Goal: Task Accomplishment & Management: Complete application form

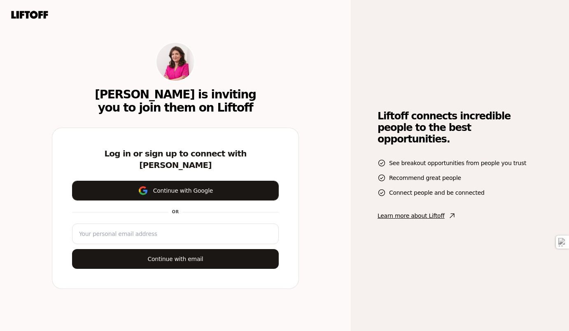
click at [213, 189] on button "Continue with Google" at bounding box center [175, 191] width 207 height 20
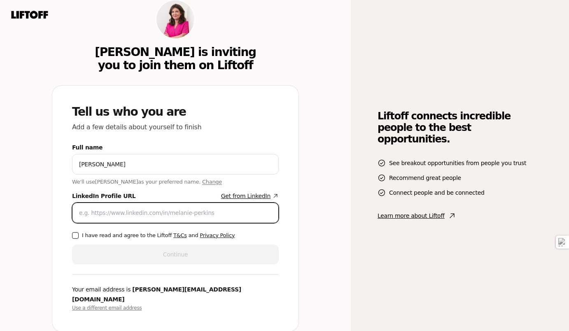
paste input "[URL][DOMAIN_NAME][PERSON_NAME]"
type input "[URL][DOMAIN_NAME][PERSON_NAME]"
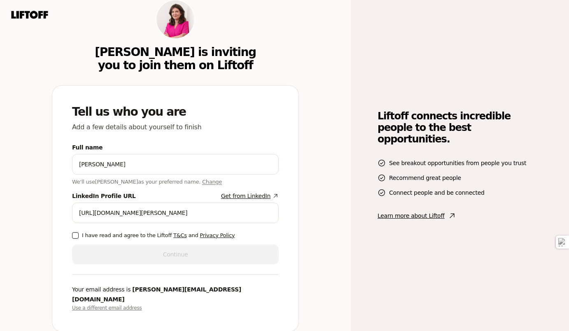
drag, startPoint x: 70, startPoint y: 241, endPoint x: 75, endPoint y: 240, distance: 4.8
click at [72, 241] on div "Tell us who you are Add a few details about yourself to finish Full name [PERSO…" at bounding box center [175, 209] width 246 height 246
click at [73, 239] on button "I have read and agree to the Liftoff T&Cs and Privacy Policy" at bounding box center [75, 235] width 7 height 7
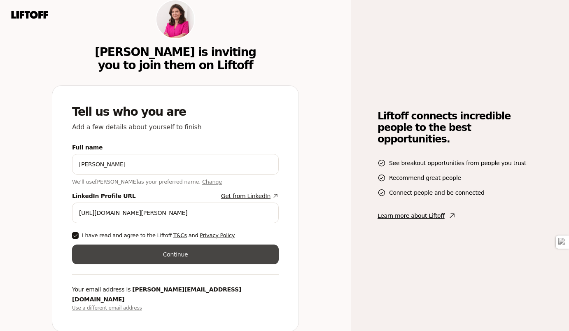
click at [134, 260] on button "Continue" at bounding box center [175, 255] width 207 height 20
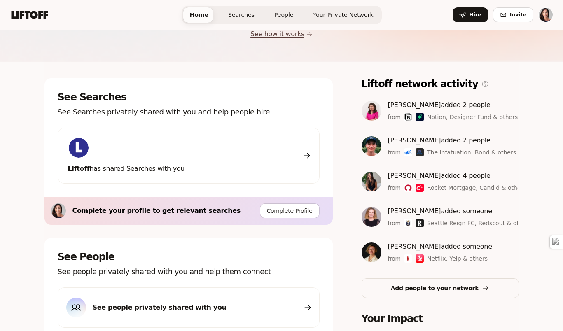
scroll to position [89, 0]
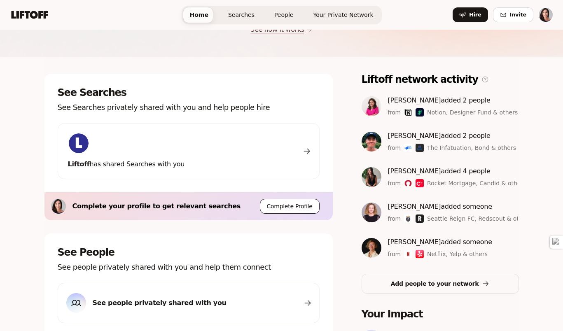
click at [286, 211] on button "Complete Profile" at bounding box center [290, 206] width 60 height 15
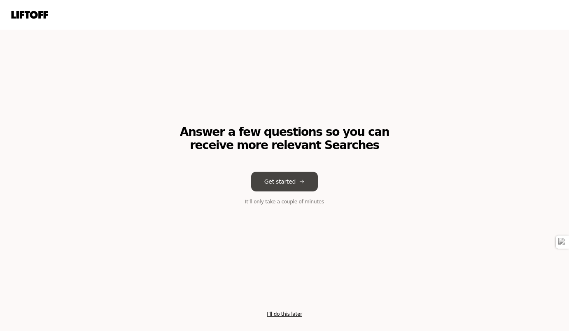
click at [285, 181] on button "Get started" at bounding box center [284, 182] width 67 height 20
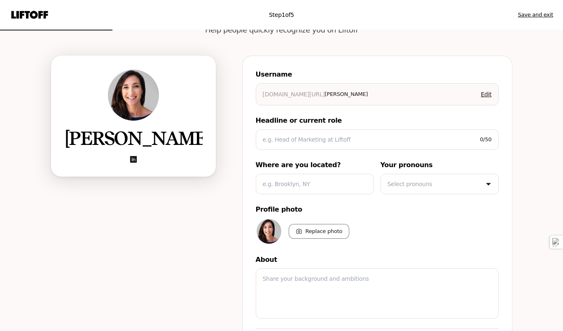
scroll to position [56, 0]
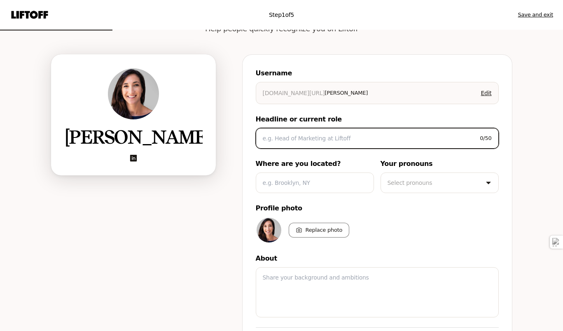
click at [344, 142] on input at bounding box center [368, 138] width 211 height 10
type textarea "x"
type input "P"
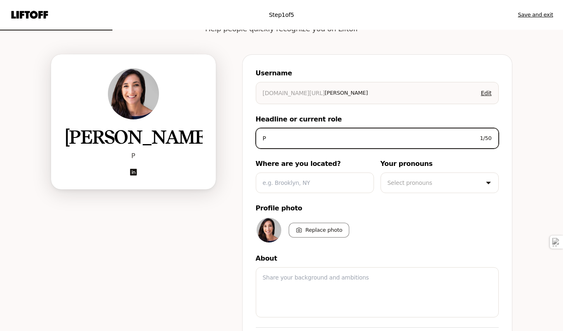
type textarea "x"
type input "Pa"
type textarea "x"
type input "Par"
type textarea "x"
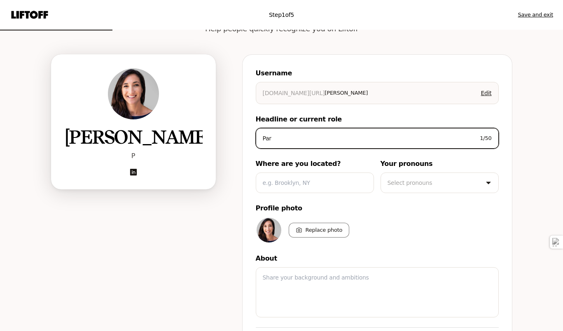
type input "Part"
type textarea "x"
type input "Partn"
type textarea "x"
type input "Partne"
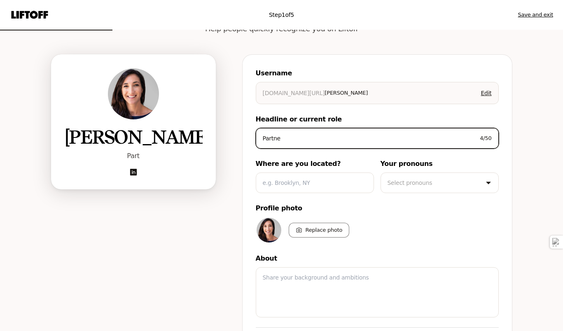
type textarea "x"
type input "Partner"
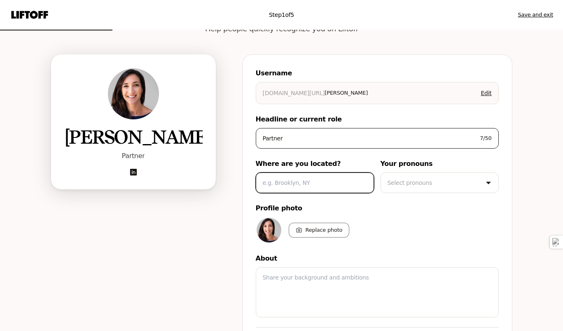
type textarea "x"
type input "e"
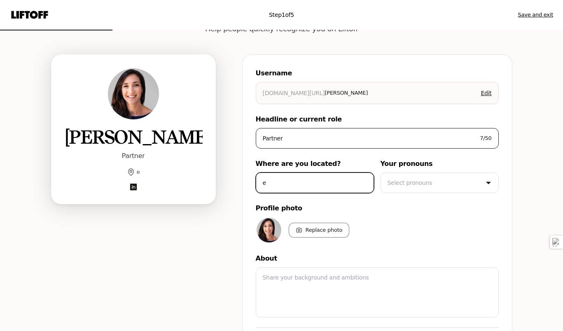
type textarea "x"
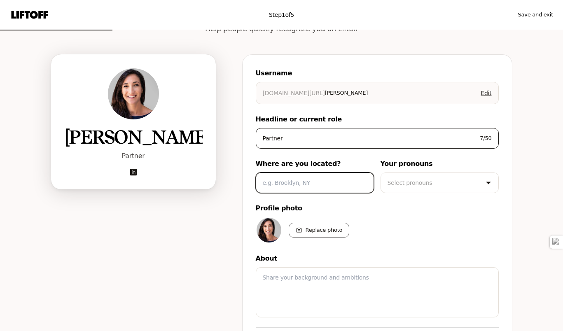
type textarea "x"
type input "N"
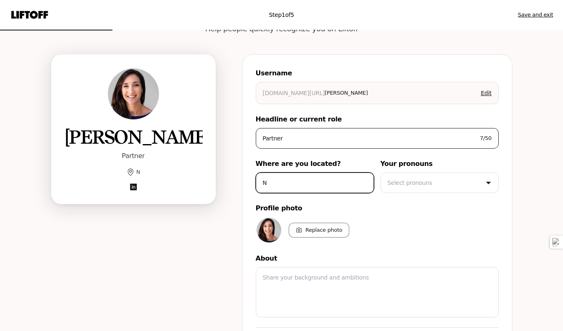
type textarea "x"
type input "Ne"
type textarea "x"
type input "New"
type textarea "x"
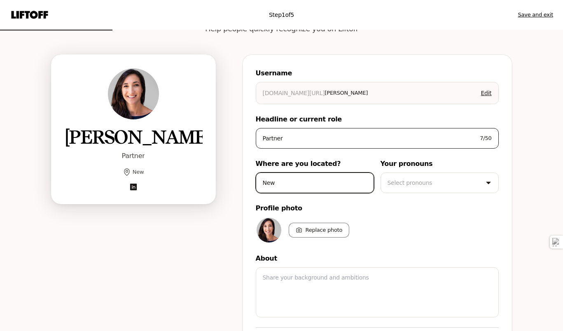
type input "New"
type textarea "x"
type input "New Y"
type textarea "x"
type input "New Yo"
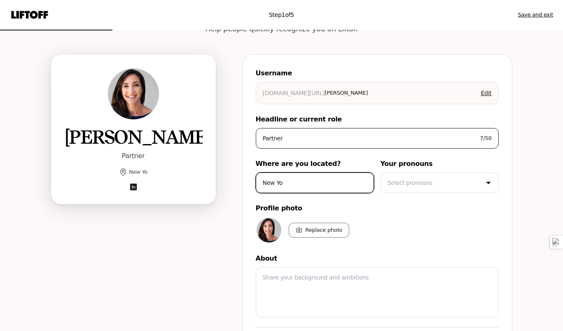
type textarea "x"
type input "New Yor"
type textarea "x"
type input "[US_STATE]"
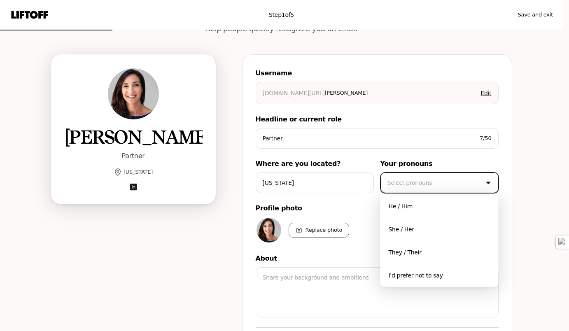
click at [447, 189] on html "Step 1 of 5 Save and exit Add your bio Help people quickly recognize you on Lif…" at bounding box center [284, 109] width 569 height 331
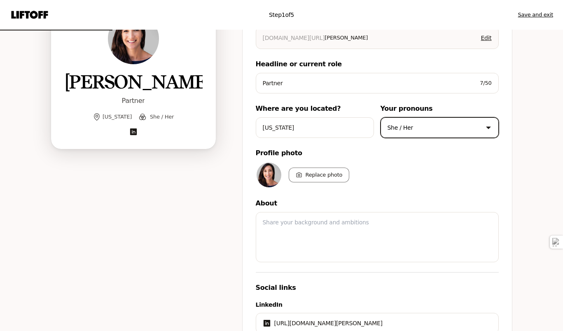
scroll to position [150, 0]
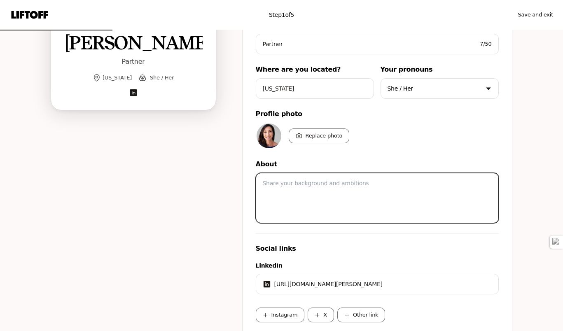
click at [333, 191] on textarea at bounding box center [377, 198] width 243 height 50
paste textarea "Partner at Primary Venture Partners, Seasoned CHRO/Chief People Officer"
type textarea "x"
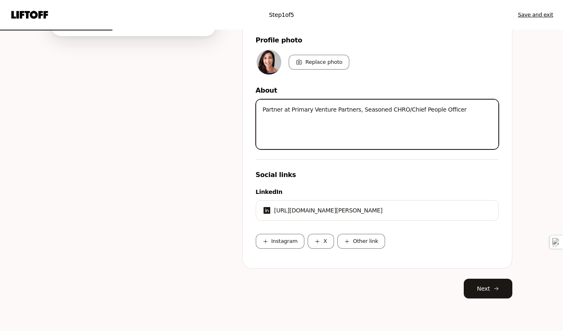
scroll to position [225, 0]
type textarea "Partner at Primary Venture Partners, Seasoned CHRO/Chief People Officer"
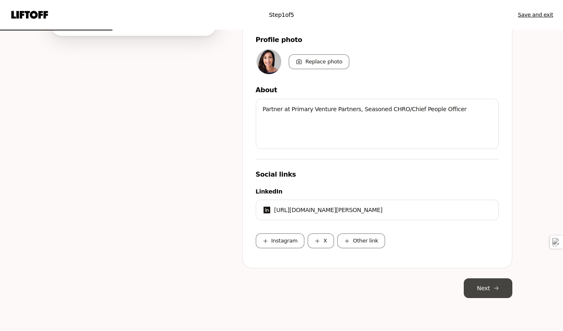
click at [487, 287] on button "Next" at bounding box center [488, 288] width 49 height 20
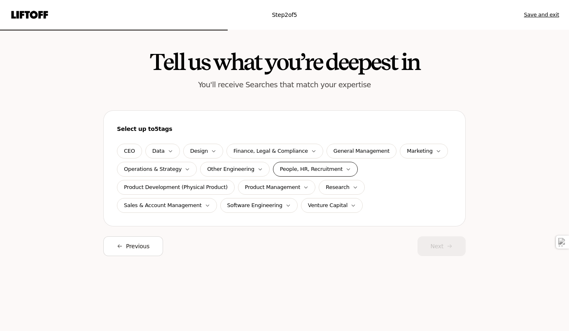
click at [308, 165] on p "People, HR, Recruitment" at bounding box center [311, 169] width 63 height 8
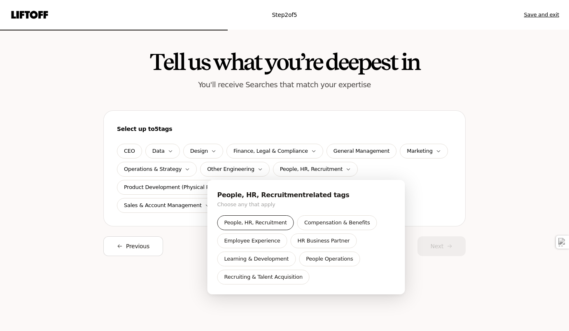
click at [262, 223] on p "People, HR, Recruitment" at bounding box center [256, 223] width 63 height 8
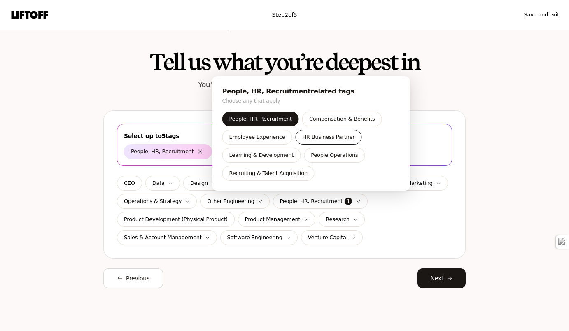
click at [323, 140] on p "HR Business Partner" at bounding box center [329, 137] width 52 height 8
click at [324, 157] on p "People Operations" at bounding box center [334, 155] width 47 height 8
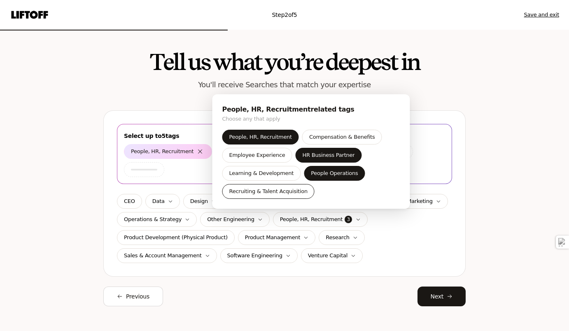
click at [267, 192] on p "Recruiting & Talent Acquisition" at bounding box center [268, 191] width 78 height 8
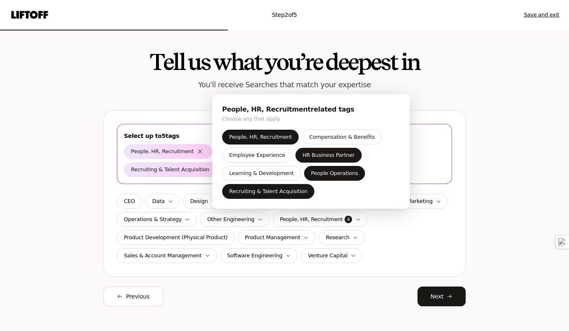
click at [437, 297] on html "Step 2 of 5 Save and exit Tell us what you’re deepest in You'll receive Searche…" at bounding box center [284, 165] width 569 height 331
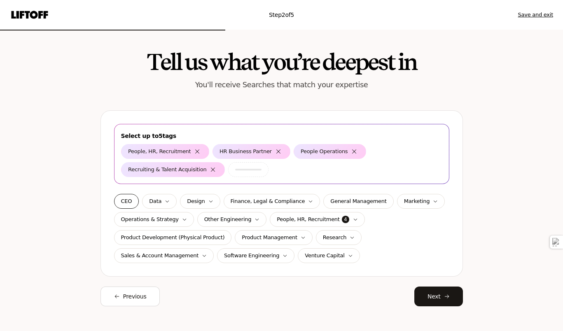
click at [130, 204] on p "CEO" at bounding box center [126, 201] width 11 height 8
click at [160, 222] on p "Operations & Strategy" at bounding box center [150, 219] width 58 height 8
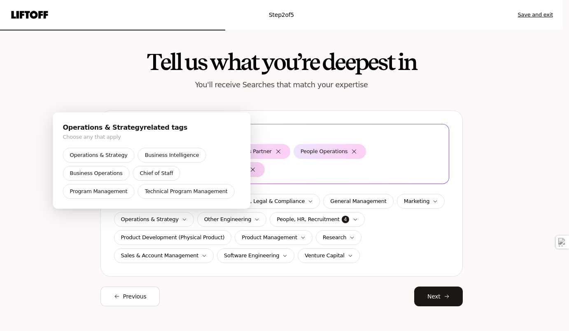
click at [246, 287] on html "Step 2 of 5 Save and exit Tell us what you’re deepest in You'll receive Searche…" at bounding box center [284, 165] width 569 height 331
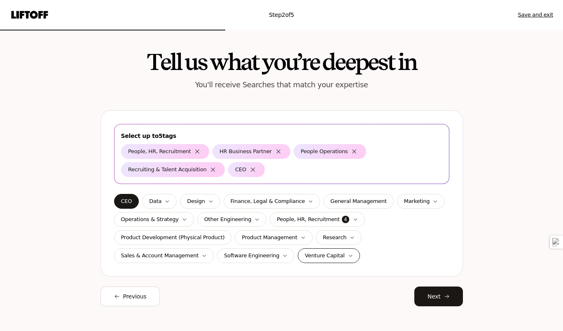
click at [305, 255] on p "Venture Capital" at bounding box center [325, 256] width 40 height 8
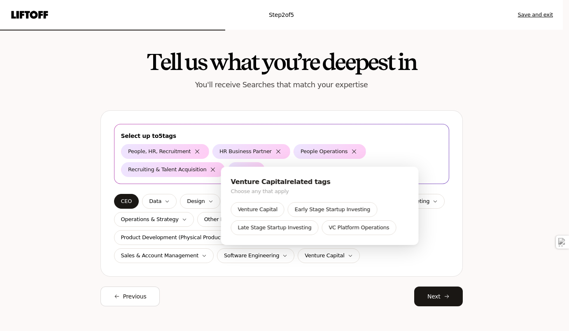
click at [340, 285] on html "Step 2 of 5 Save and exit Tell us what you’re deepest in You'll receive Searche…" at bounding box center [284, 165] width 569 height 331
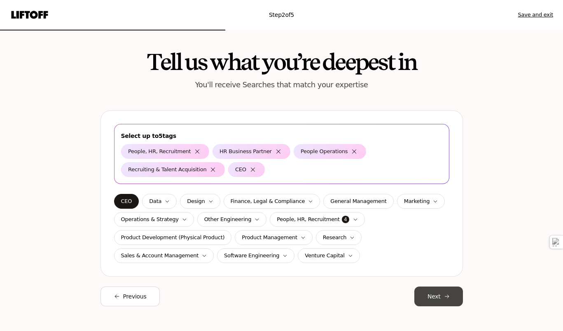
click at [428, 296] on button "Next" at bounding box center [438, 297] width 49 height 20
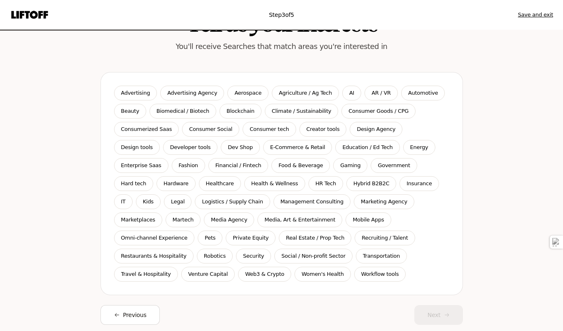
scroll to position [40, 0]
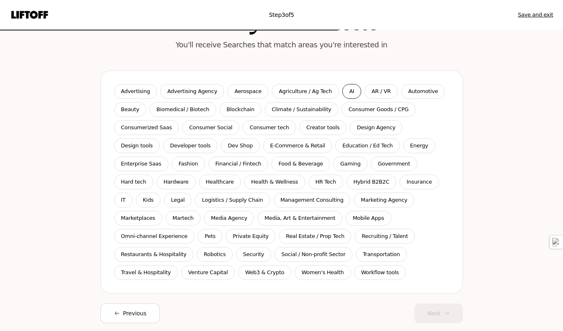
click at [349, 93] on p "AI" at bounding box center [351, 91] width 5 height 8
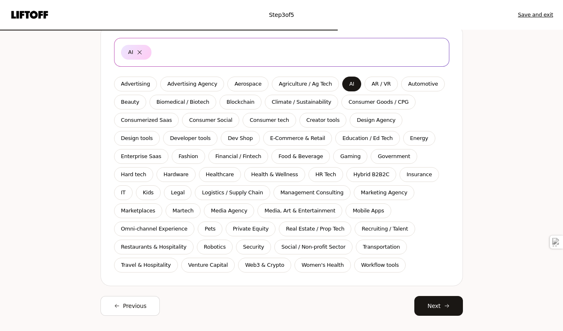
scroll to position [86, 0]
click at [335, 143] on div "Education / Ed Tech" at bounding box center [367, 138] width 64 height 15
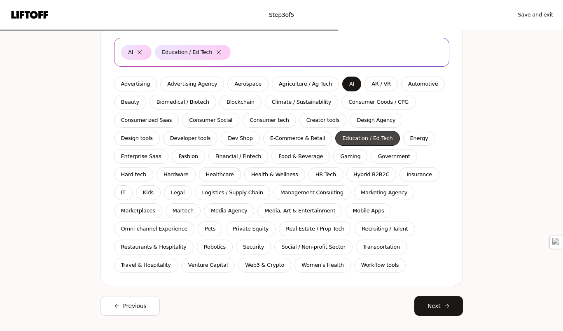
scroll to position [98, 0]
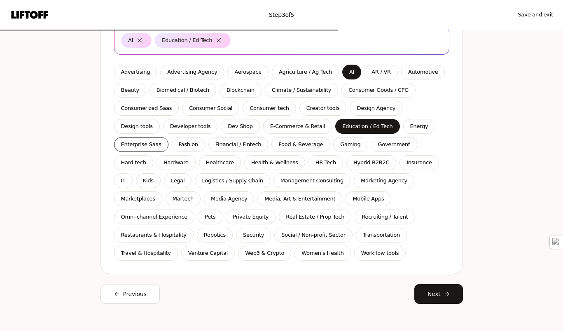
click at [161, 140] on p "Enterprise Saas" at bounding box center [141, 144] width 40 height 8
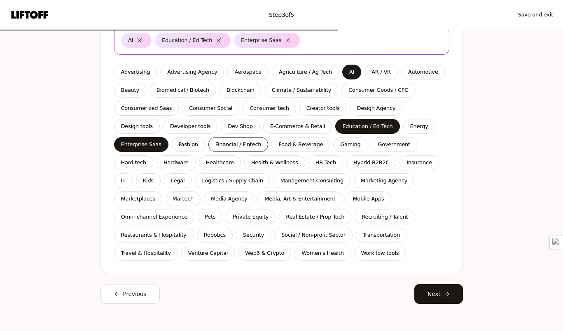
click at [215, 145] on p "Financial / Fintech" at bounding box center [238, 144] width 46 height 8
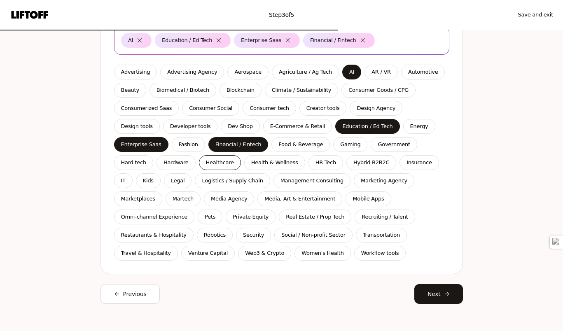
click at [199, 167] on div "Healthcare" at bounding box center [220, 162] width 42 height 15
click at [316, 162] on p "HR Tech" at bounding box center [326, 163] width 21 height 8
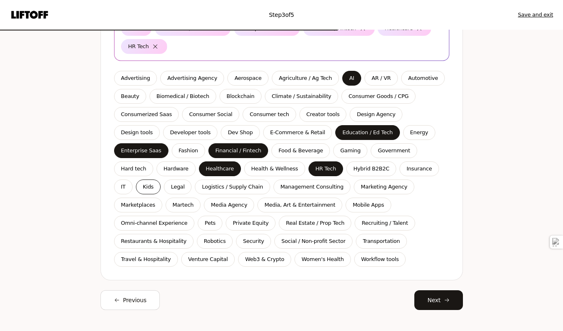
scroll to position [112, 0]
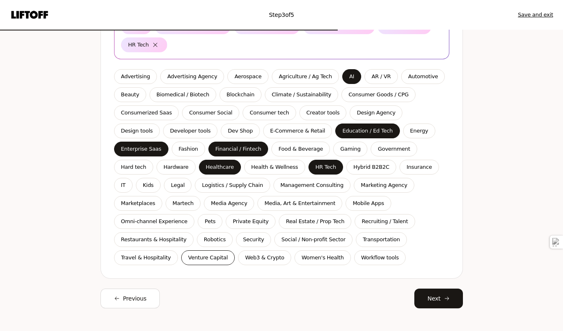
click at [235, 250] on div "Venture Capital" at bounding box center [208, 257] width 54 height 15
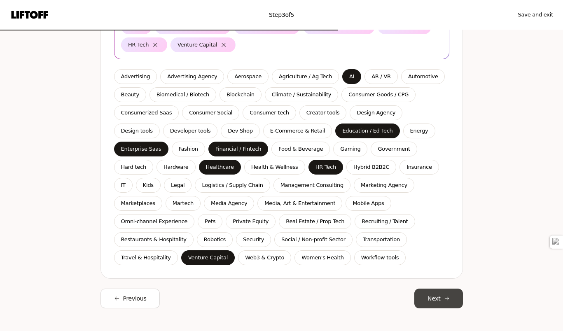
click at [435, 295] on button "Next" at bounding box center [438, 299] width 49 height 20
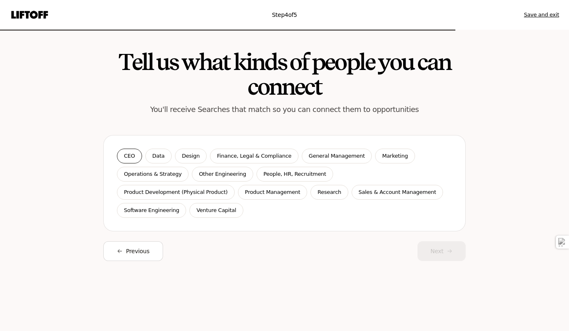
click at [122, 159] on div "CEO" at bounding box center [129, 156] width 25 height 15
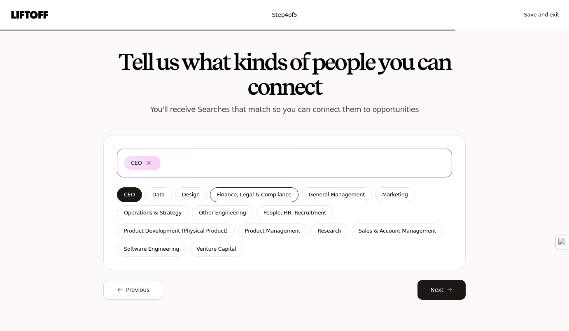
click at [236, 198] on p "Finance, Legal & Compliance" at bounding box center [254, 195] width 75 height 8
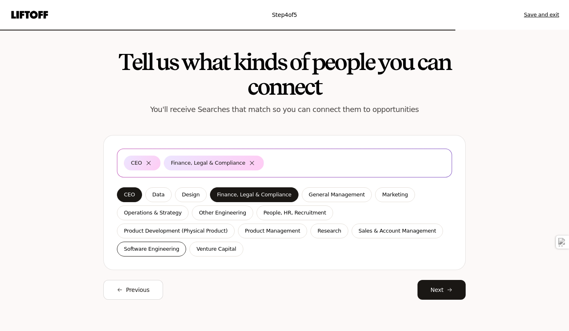
drag, startPoint x: 416, startPoint y: 229, endPoint x: 324, endPoint y: 228, distance: 91.5
click at [236, 245] on p "Venture Capital" at bounding box center [217, 249] width 40 height 8
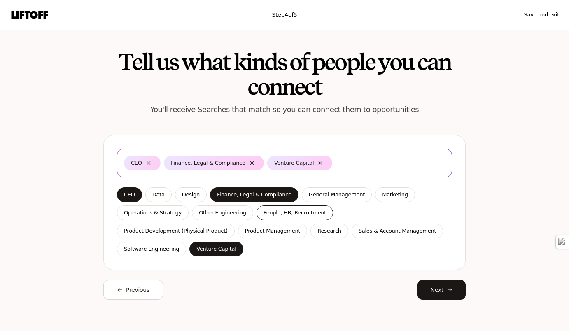
click at [302, 215] on p "People, HR, Recruitment" at bounding box center [295, 213] width 63 height 8
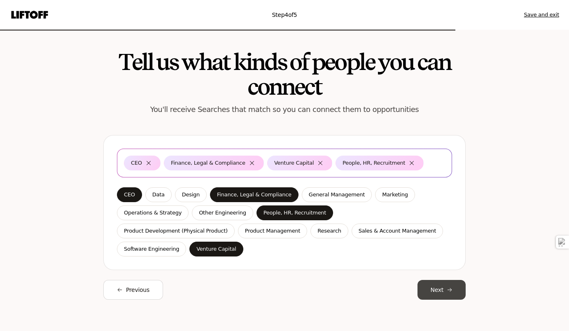
click at [444, 280] on button "Next" at bounding box center [442, 290] width 49 height 20
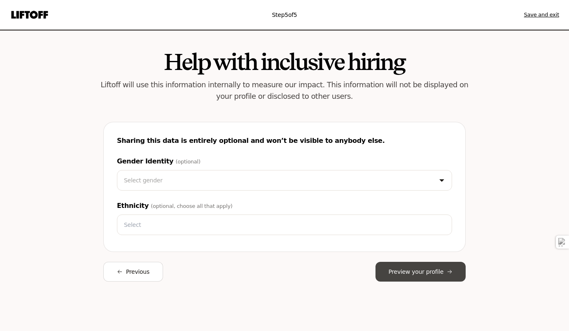
click at [407, 275] on button "Preview your profile" at bounding box center [421, 272] width 91 height 20
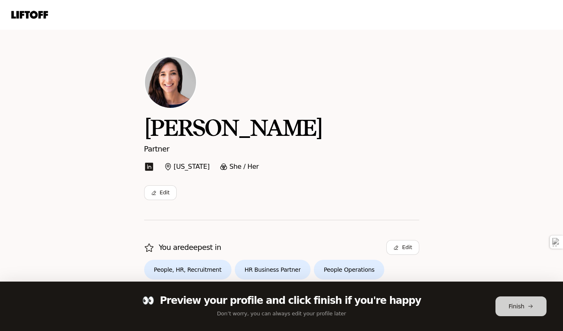
click at [512, 299] on button "Finish" at bounding box center [521, 307] width 51 height 20
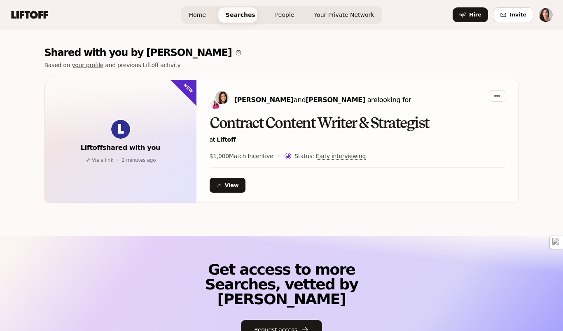
scroll to position [162, 0]
